Goal: Task Accomplishment & Management: Manage account settings

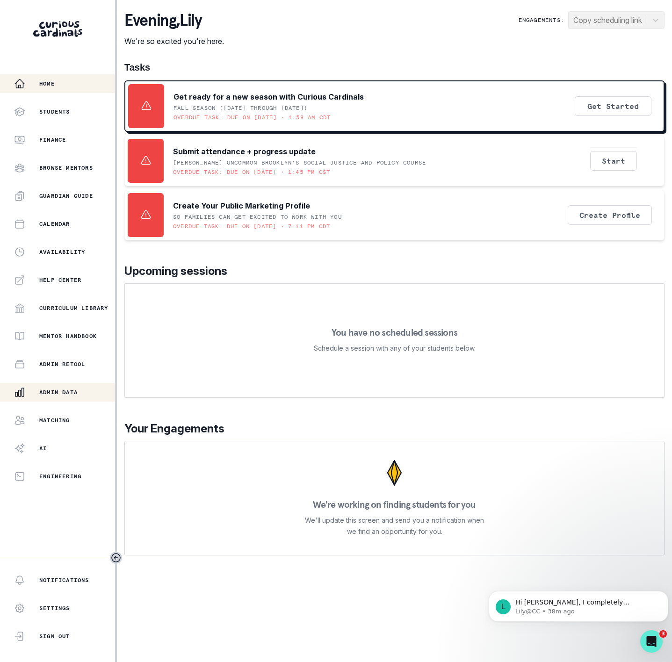
click at [55, 395] on p "Admin Data" at bounding box center [58, 391] width 38 height 7
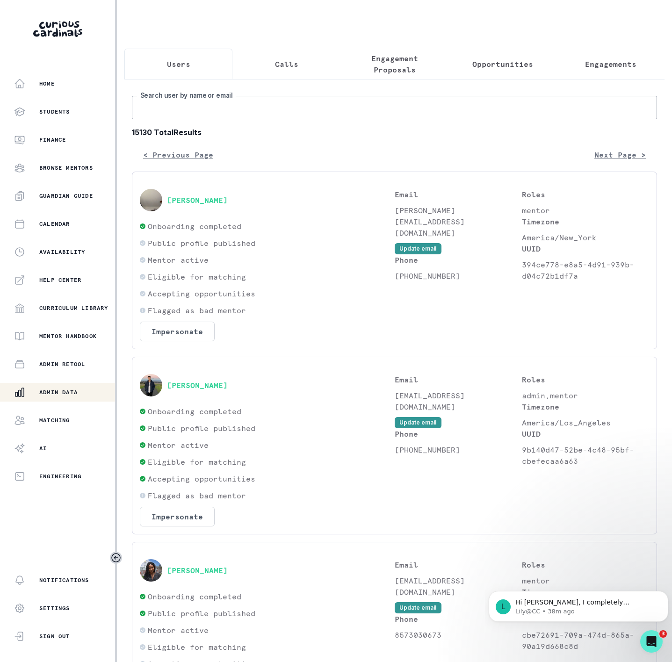
click at [170, 114] on input "Search user by name or email" at bounding box center [394, 107] width 525 height 23
type input "[PERSON_NAME]"
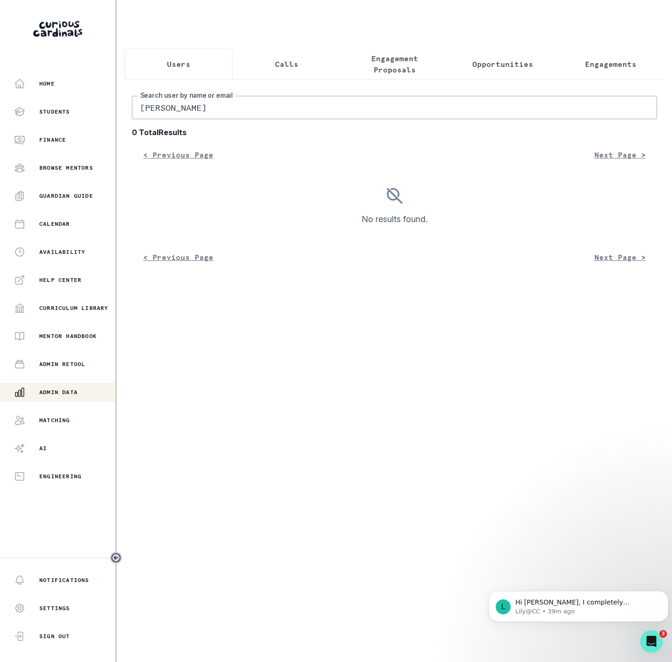
click at [174, 118] on input "[PERSON_NAME]" at bounding box center [394, 107] width 525 height 23
click at [155, 119] on input "[PERSON_NAME]" at bounding box center [394, 107] width 525 height 23
type input "[PERSON_NAME]"
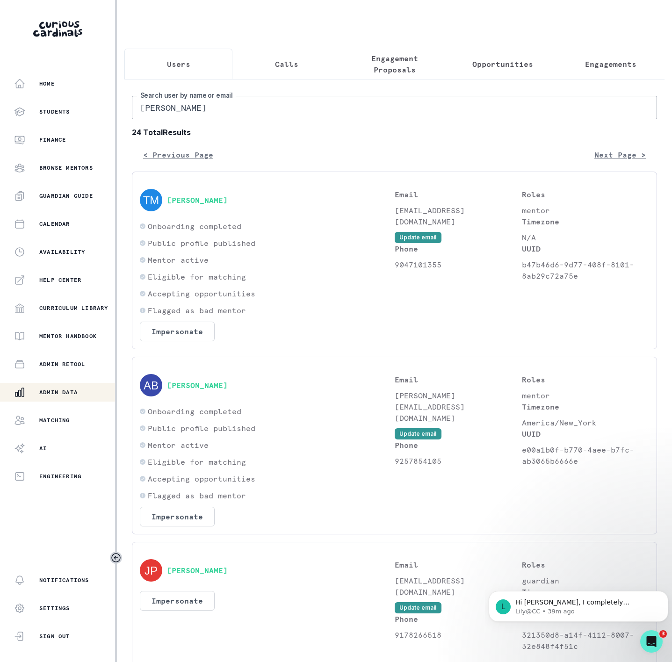
click at [184, 116] on input "[PERSON_NAME]" at bounding box center [394, 107] width 525 height 23
type input "[PERSON_NAME] agg"
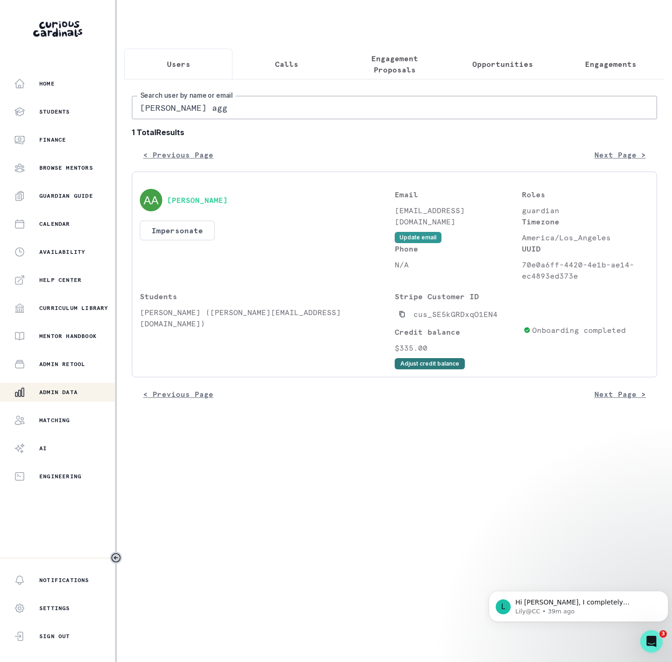
click at [413, 369] on button "Adjust credit balance" at bounding box center [430, 363] width 70 height 11
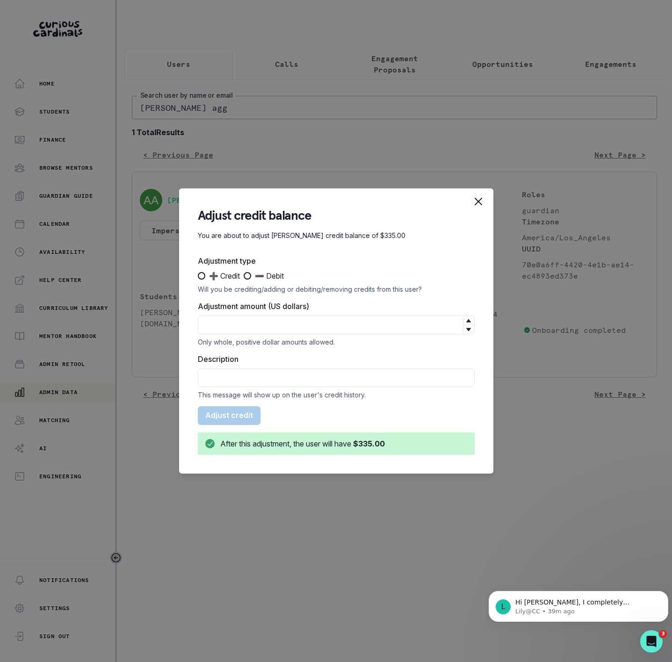
click at [202, 275] on span at bounding box center [201, 275] width 7 height 7
click at [198, 276] on input "➕ Credit" at bounding box center [197, 276] width 0 height 0
radio input "true"
click at [237, 327] on input "Adjustment amount (US dollars)" at bounding box center [336, 325] width 277 height 19
type input "95"
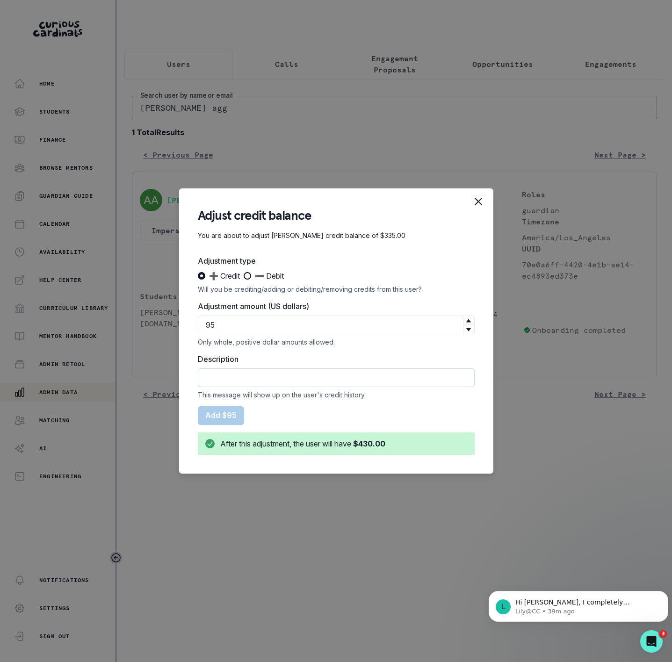
click at [247, 378] on input "Description" at bounding box center [336, 377] width 277 height 19
paste input "Missed session | [PERSON_NAME] Arts/Psychology Passion Project | Occurred on [D…"
click at [207, 378] on input "Missed session | [PERSON_NAME] Arts/Psychology Passion Project | Occurred on [D…" at bounding box center [336, 377] width 277 height 19
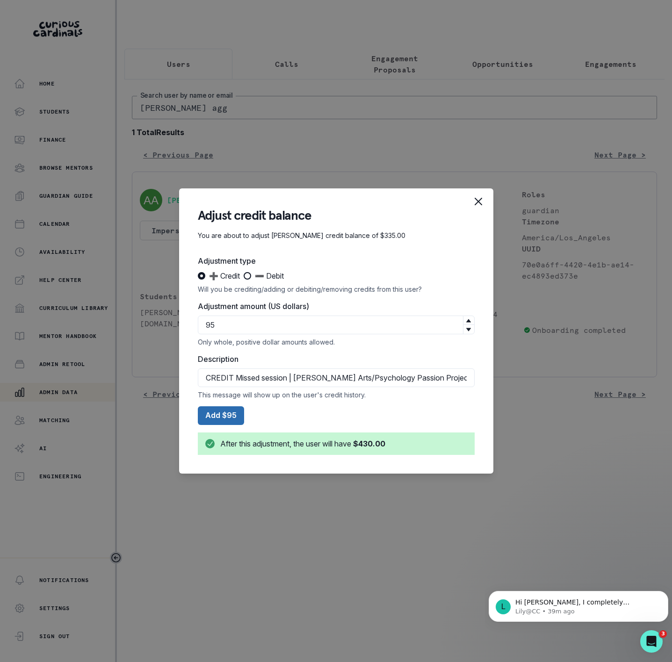
type input "CREDIT Missed session | [PERSON_NAME] Arts/Psychology Passion Project | Occurre…"
click at [220, 413] on button "Add $95" at bounding box center [221, 415] width 46 height 19
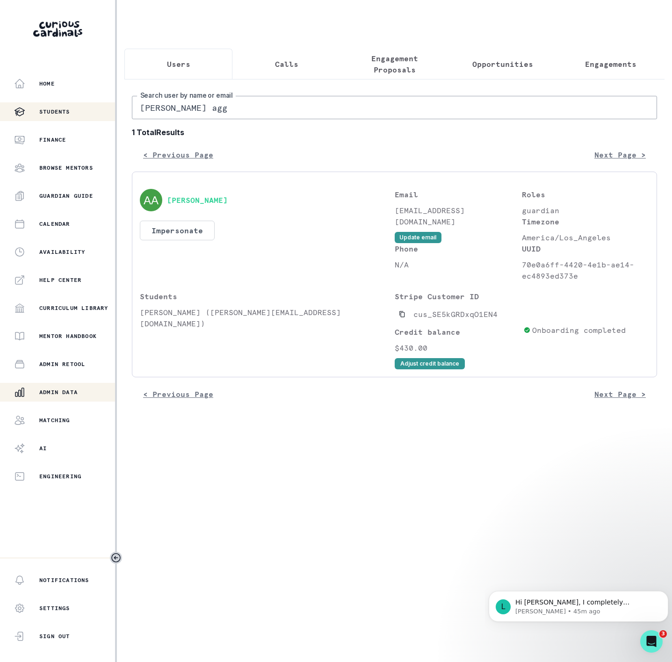
drag, startPoint x: 213, startPoint y: 119, endPoint x: 25, endPoint y: 120, distance: 187.9
click at [46, 120] on div "Home Students Finance Browse Mentors Guardian Guide Calendar Availability Help …" at bounding box center [336, 331] width 672 height 662
paste input "[PERSON_NAME]"
type input "[PERSON_NAME]"
click at [400, 317] on icon "Copied to clipboard" at bounding box center [402, 314] width 7 height 7
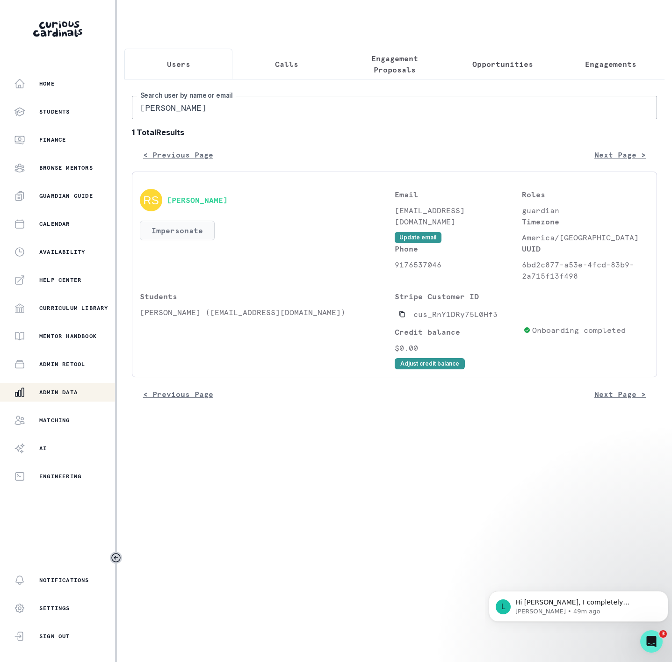
click at [167, 240] on button "Impersonate" at bounding box center [177, 231] width 75 height 20
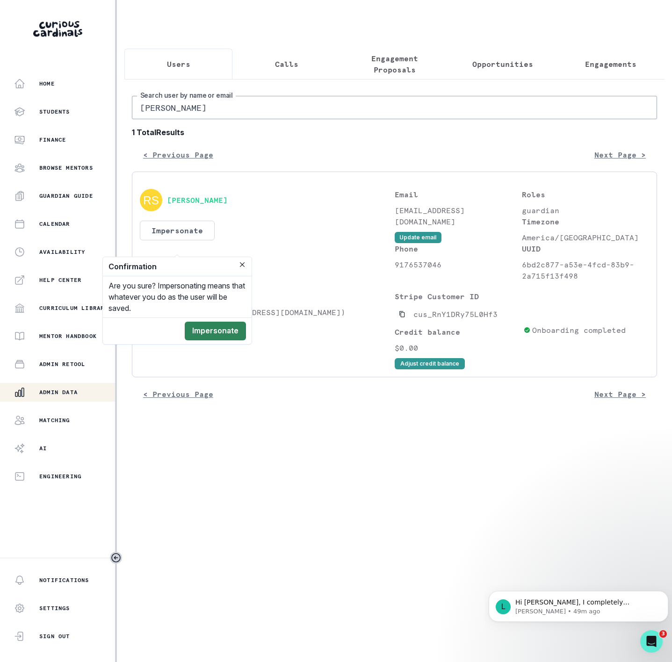
click at [215, 327] on button "Impersonate" at bounding box center [215, 331] width 61 height 19
